Goal: Find specific page/section: Find specific page/section

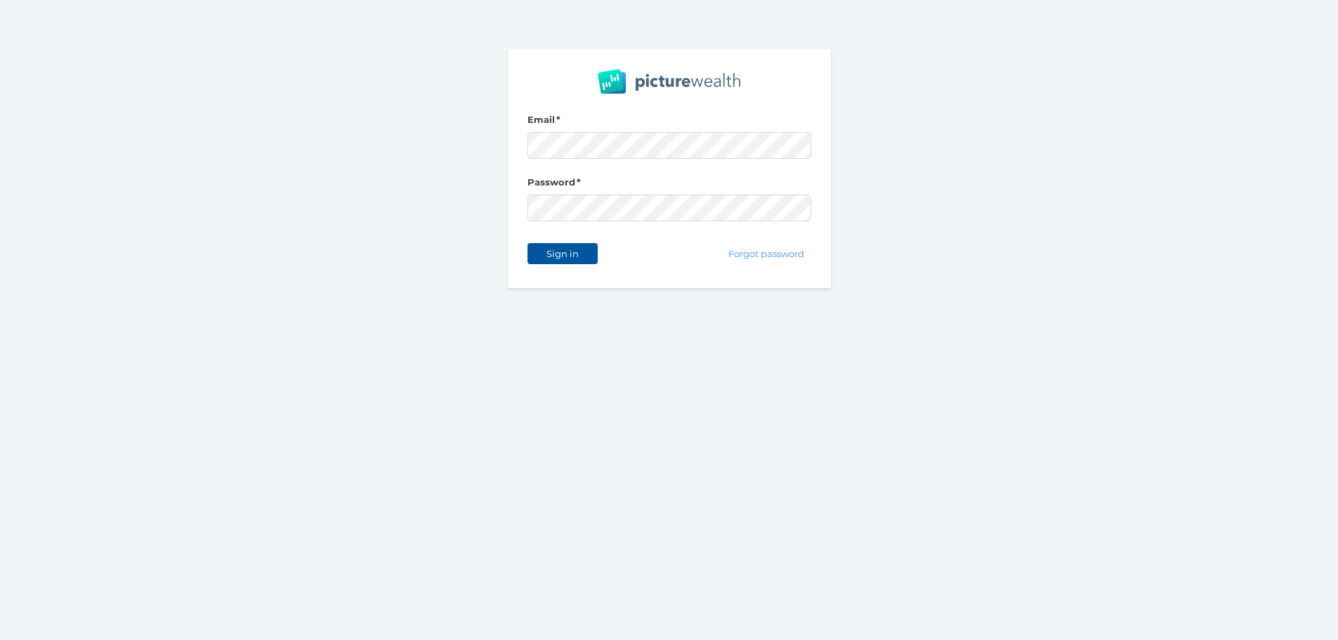
click at [584, 251] on button "Sign in" at bounding box center [563, 253] width 70 height 21
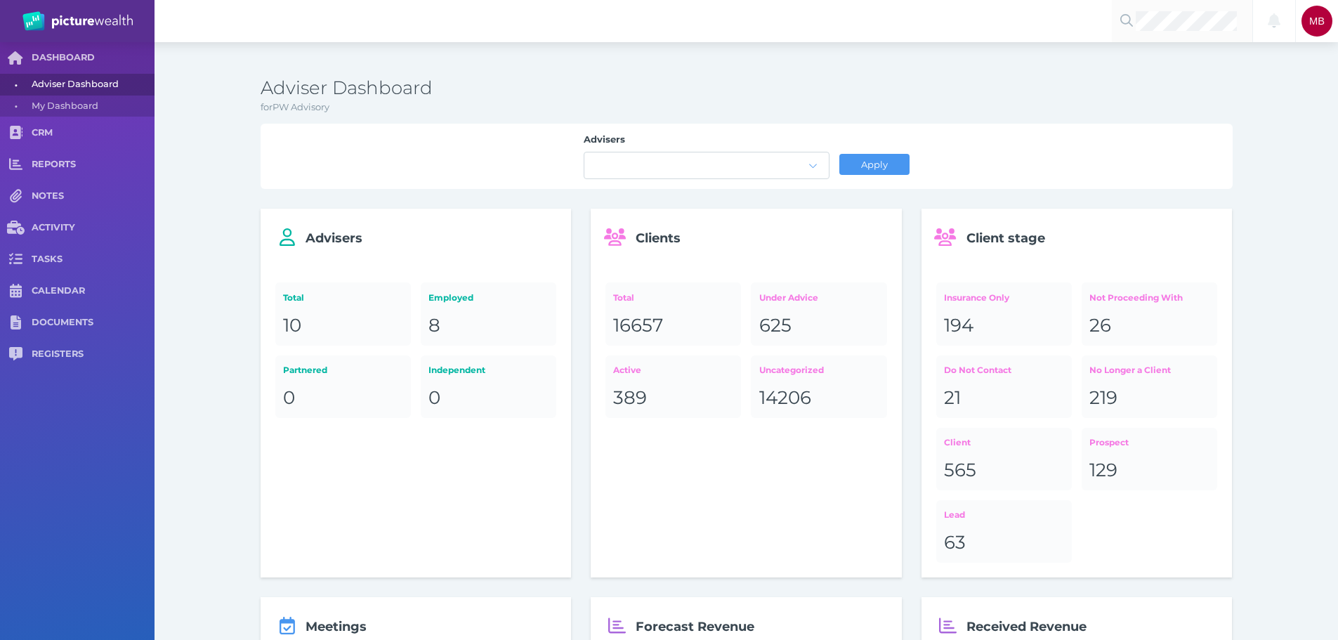
click at [1189, 3] on div at bounding box center [1182, 21] width 140 height 42
click at [1163, 56] on span "Glenn Jeffrey Barter" at bounding box center [1217, 54] width 155 height 18
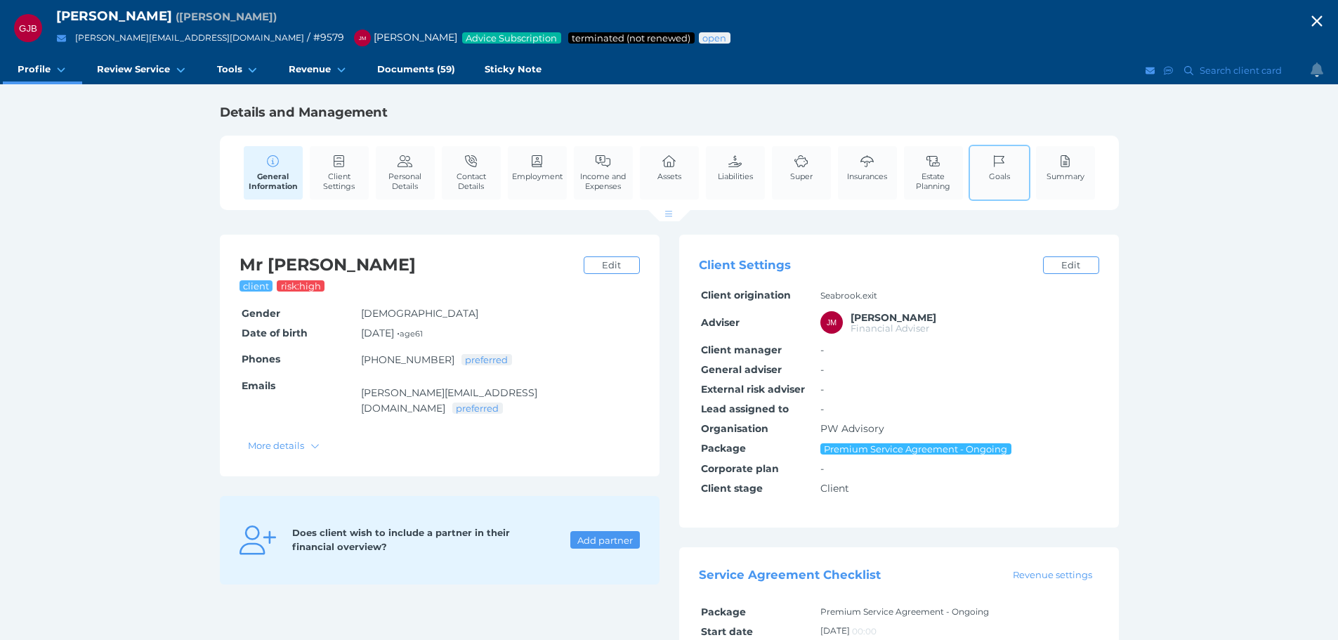
click at [990, 181] on link "Goals" at bounding box center [1000, 167] width 28 height 43
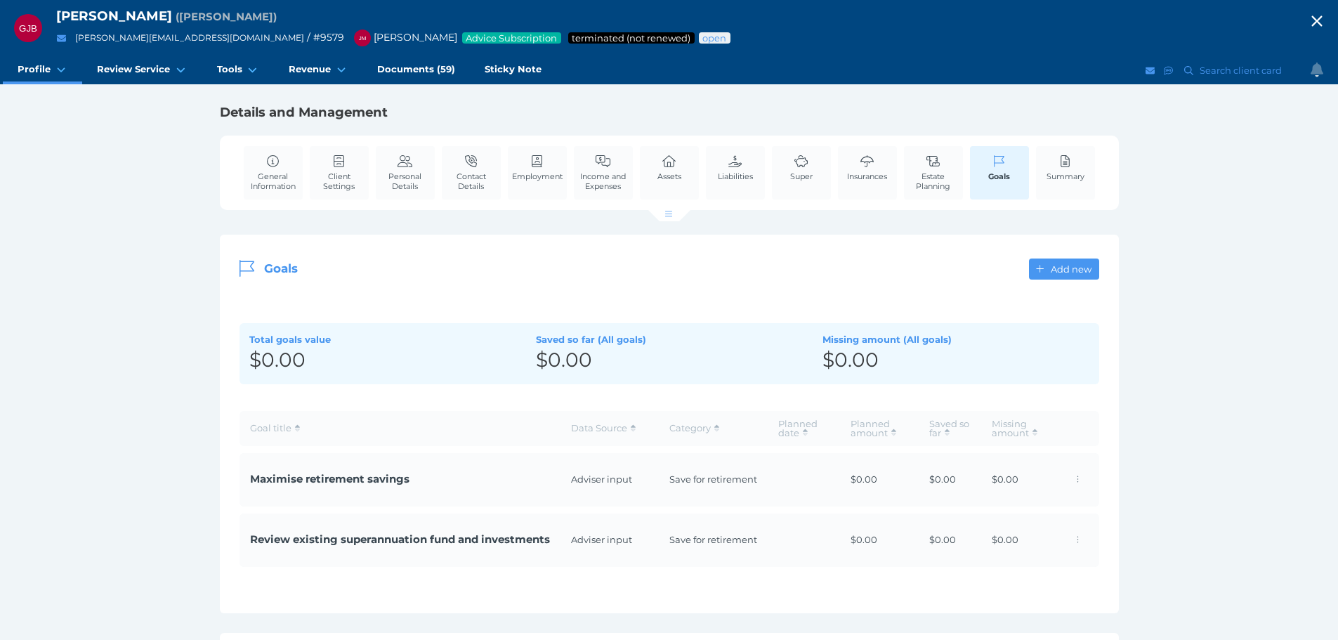
click at [336, 476] on span "Maximise retirement savings" at bounding box center [400, 479] width 300 height 16
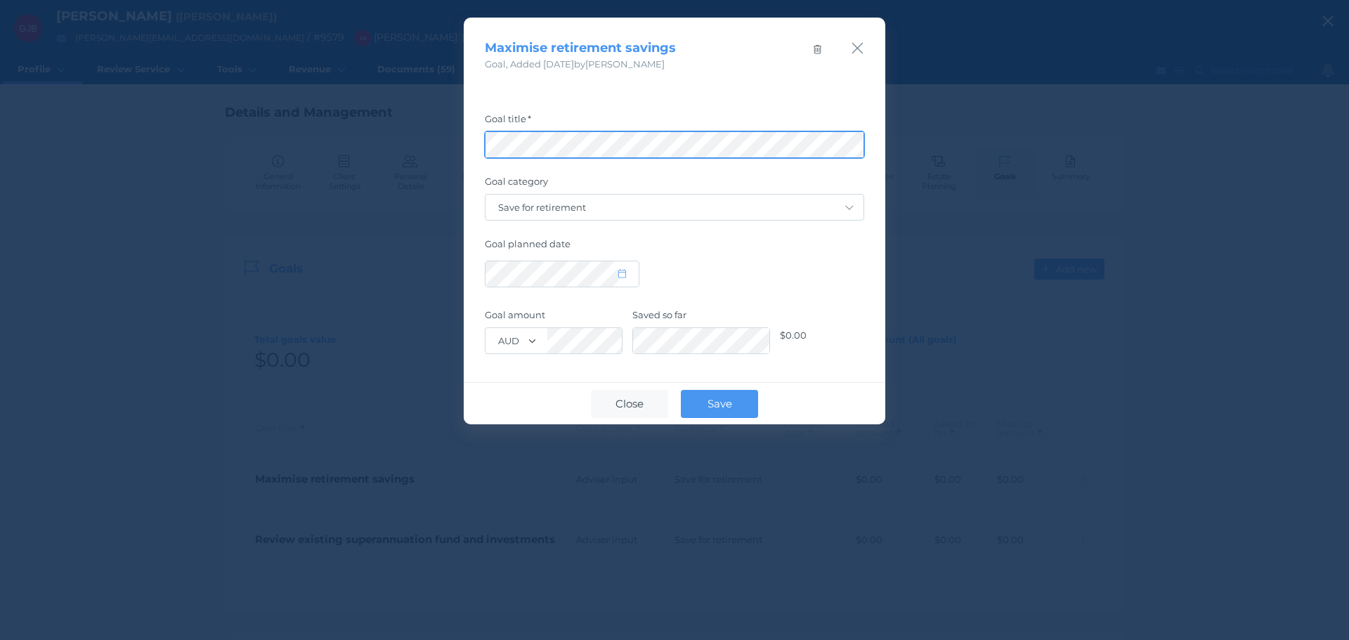
click at [42, 152] on div "Maximise retirement savings Goal , Added 10/10/2022 by Jonathon Martino Goal ti…" at bounding box center [674, 320] width 1349 height 640
click at [861, 44] on icon "button" at bounding box center [857, 48] width 13 height 18
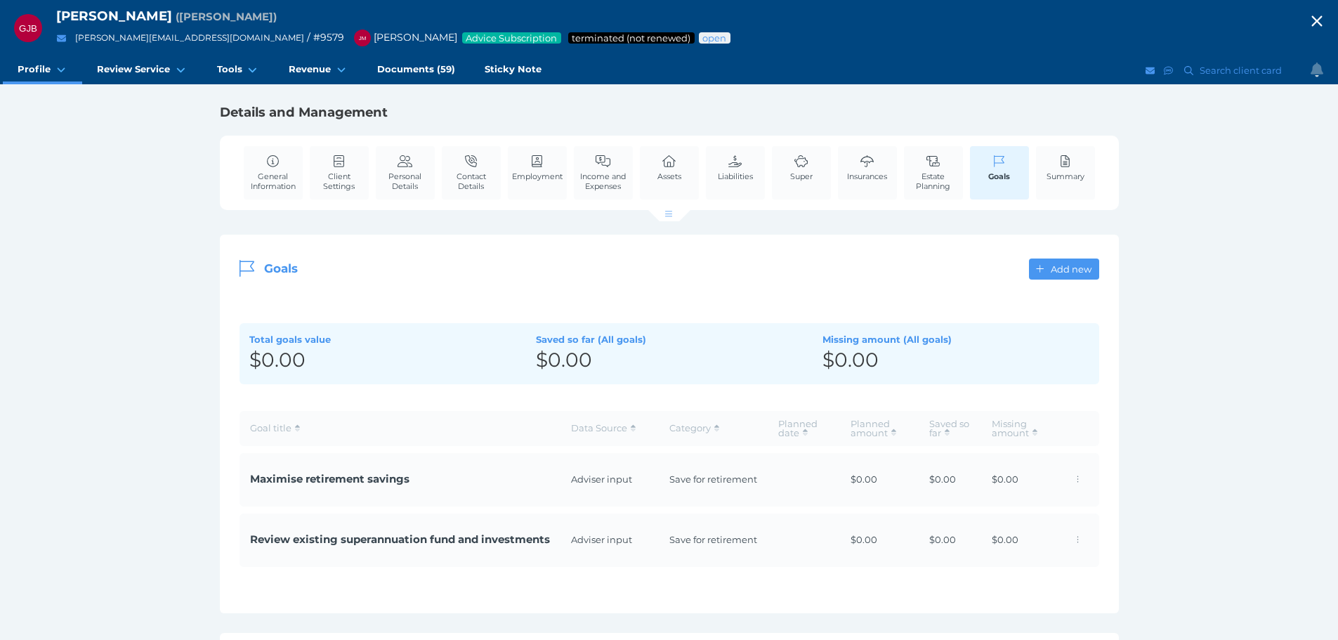
click at [426, 531] on td "Review existing superannuation fund and investments" at bounding box center [400, 540] width 321 height 53
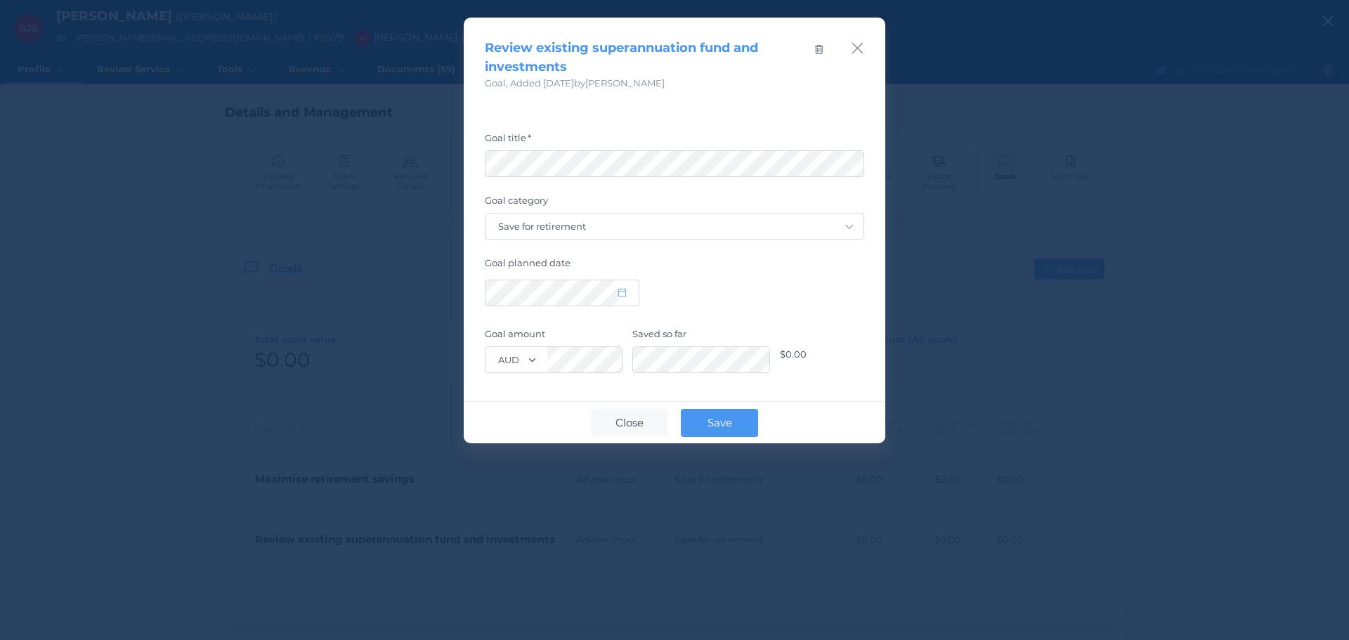
click at [864, 53] on div "Review existing superannuation fund and investments Goal , Added 05/05/2022 by …" at bounding box center [674, 54] width 421 height 73
click at [858, 46] on icon "button" at bounding box center [857, 48] width 13 height 18
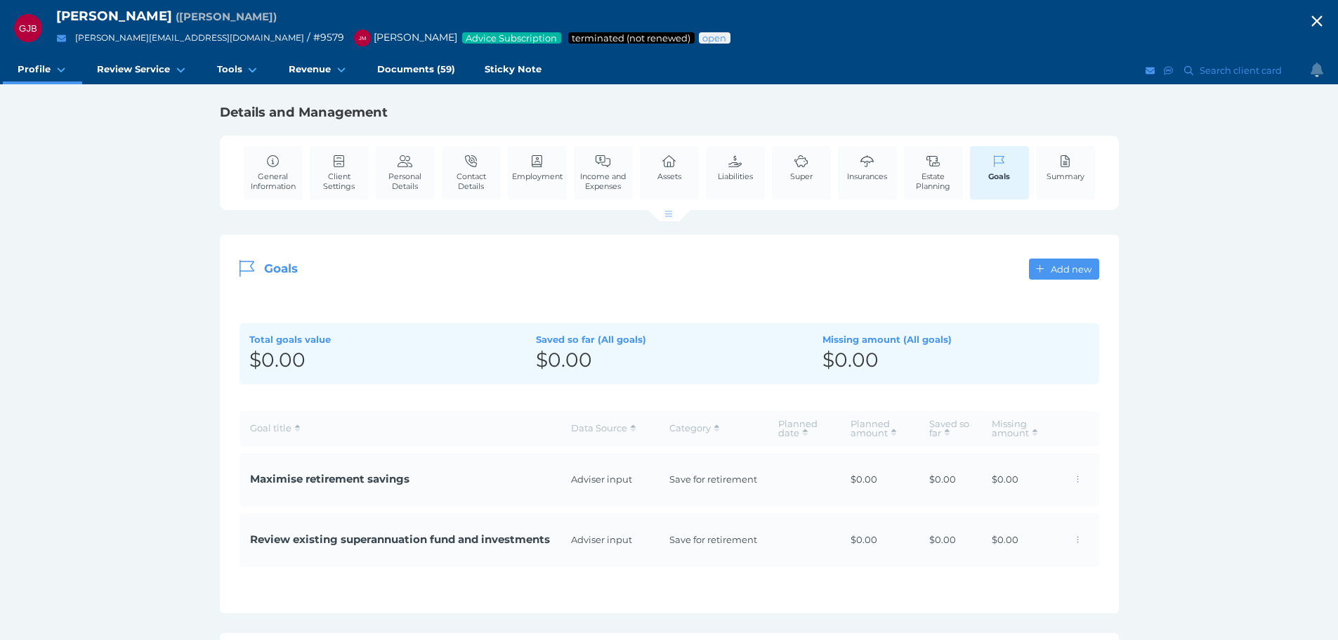
drag, startPoint x: 730, startPoint y: 166, endPoint x: 447, endPoint y: 232, distance: 290.5
click at [730, 167] on icon at bounding box center [735, 161] width 15 height 13
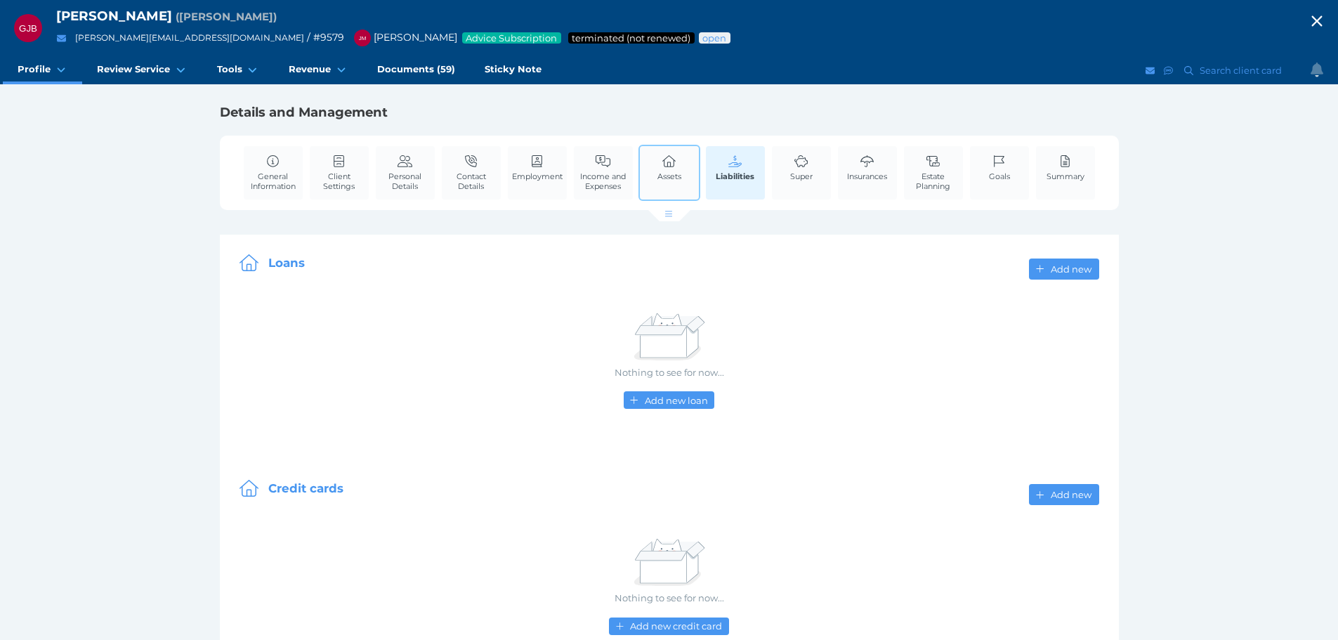
drag, startPoint x: 671, startPoint y: 181, endPoint x: 691, endPoint y: 187, distance: 20.7
click at [671, 181] on link "Assets" at bounding box center [669, 167] width 31 height 43
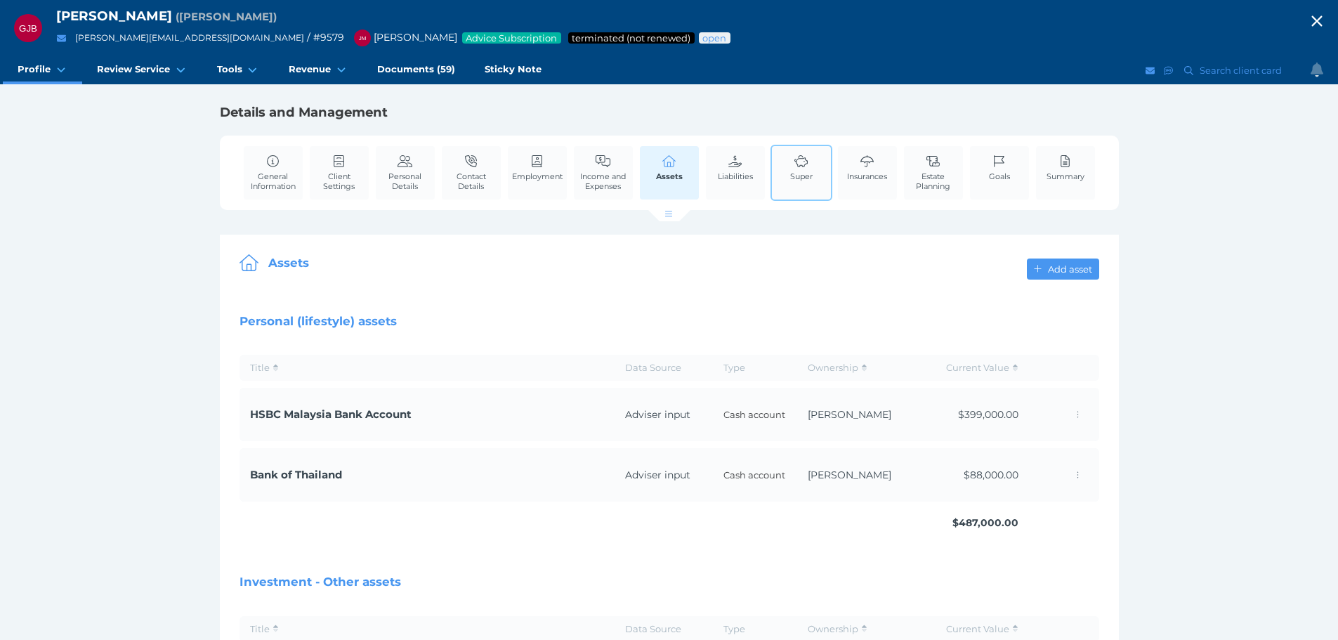
click at [799, 190] on div "Super" at bounding box center [802, 173] width 62 height 56
click at [807, 164] on icon at bounding box center [802, 161] width 14 height 13
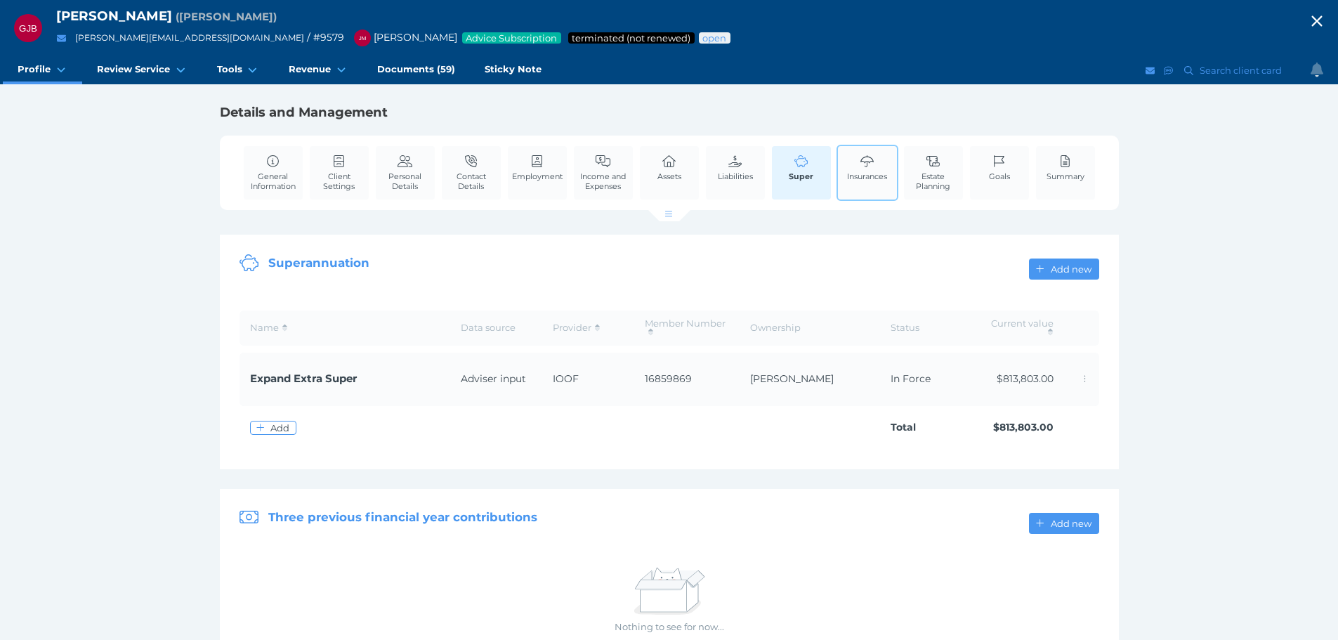
click at [861, 171] on span "Insurances" at bounding box center [867, 176] width 40 height 10
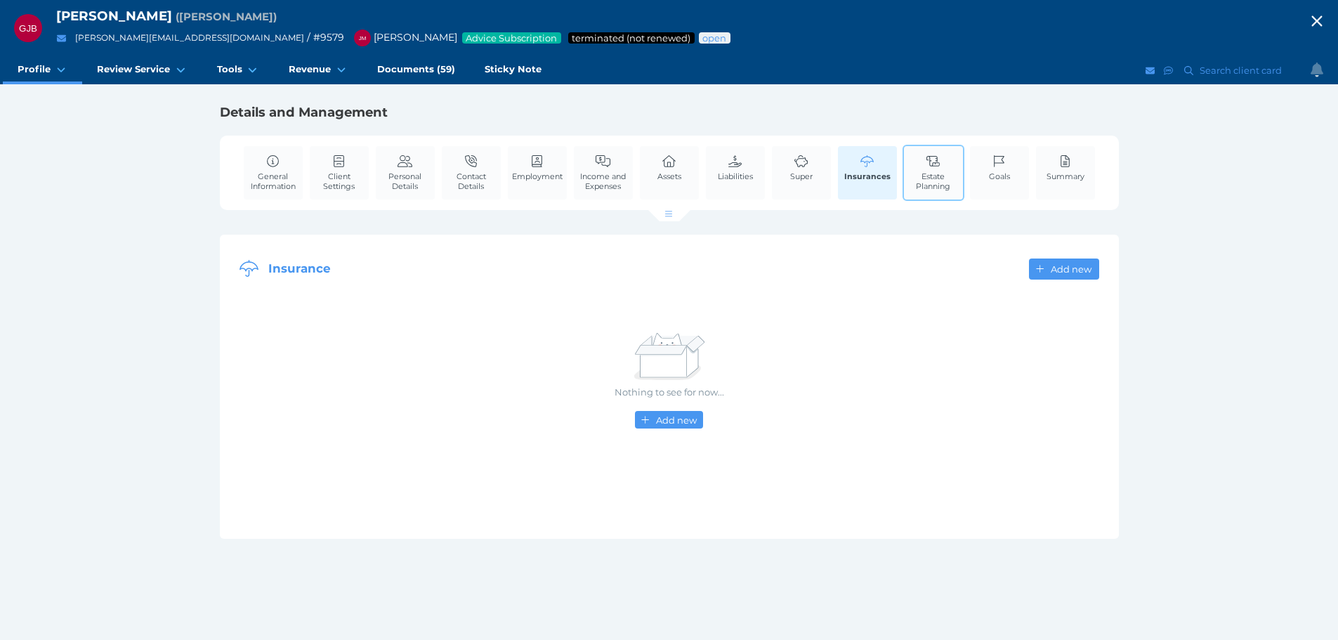
click at [927, 172] on span "Estate Planning" at bounding box center [934, 181] width 52 height 20
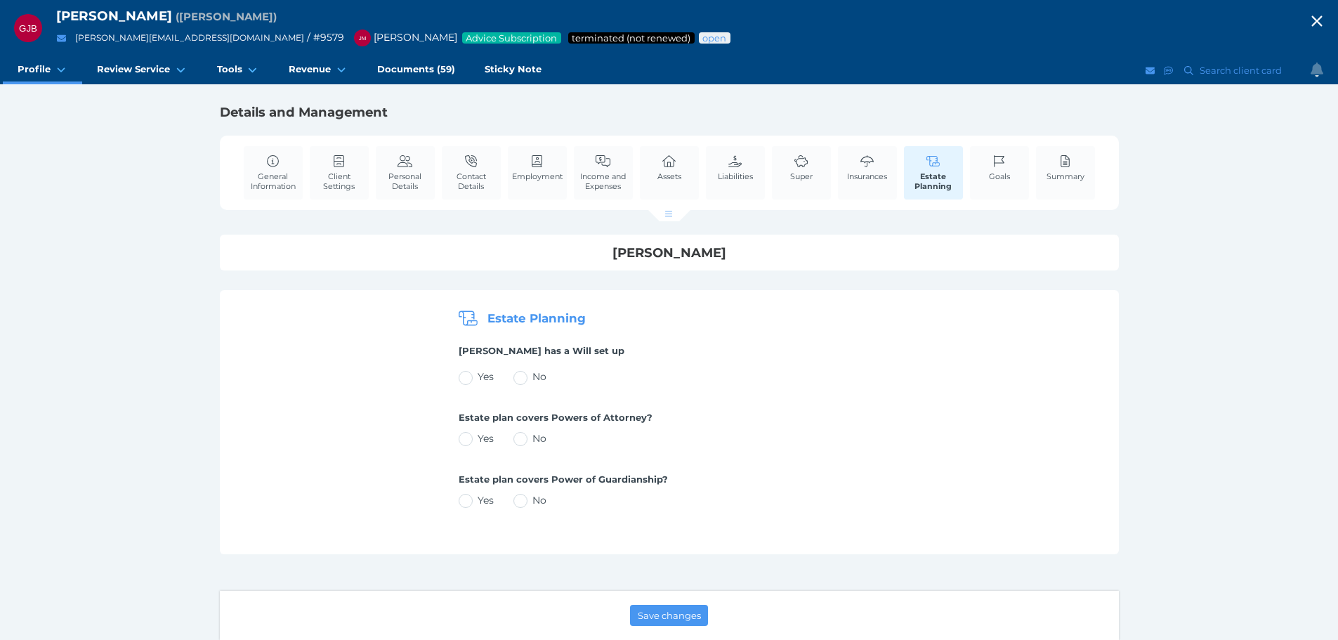
scroll to position [1, 0]
click at [271, 163] on icon at bounding box center [273, 161] width 15 height 13
